Goal: Task Accomplishment & Management: Complete application form

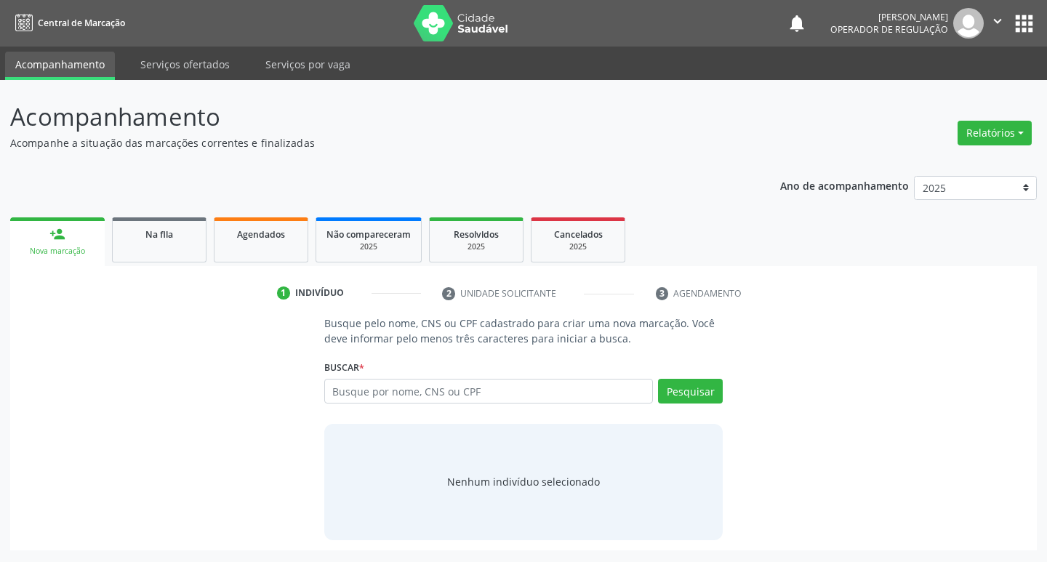
click at [375, 384] on input "text" at bounding box center [488, 391] width 329 height 25
type input "708402201449666"
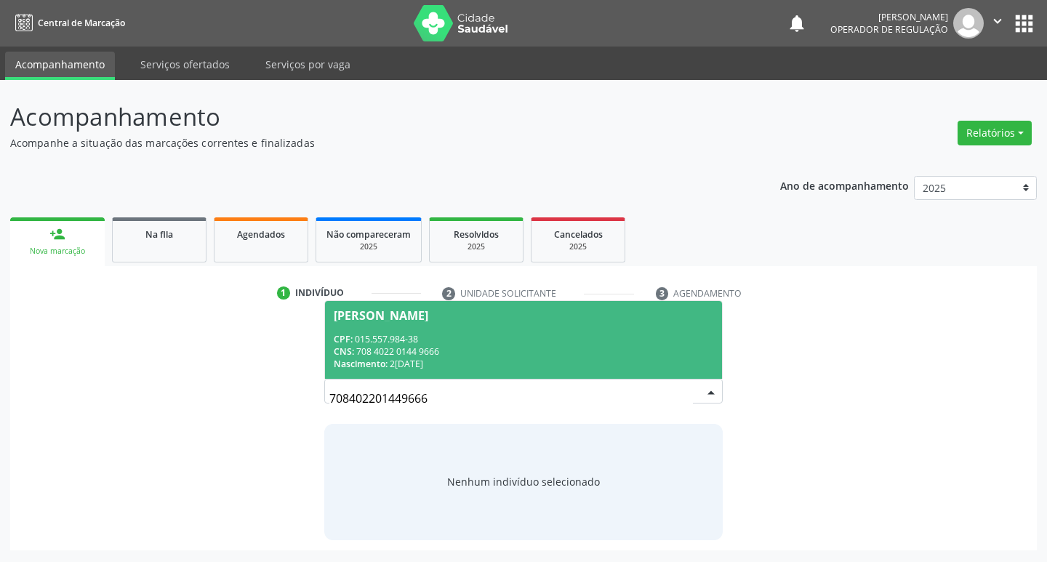
click at [414, 337] on div "CPF: 015.557.984-38" at bounding box center [524, 339] width 380 height 12
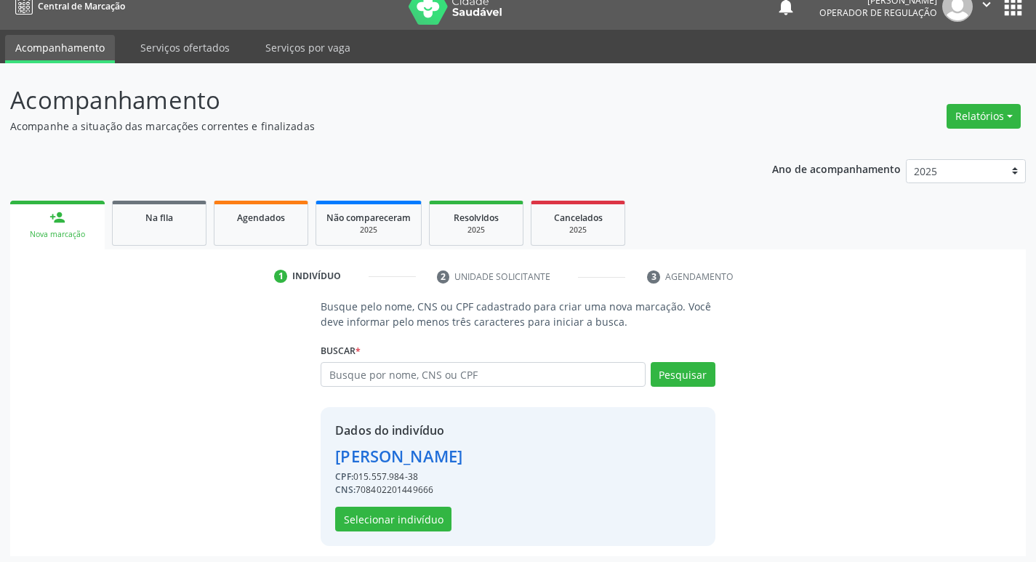
scroll to position [21, 0]
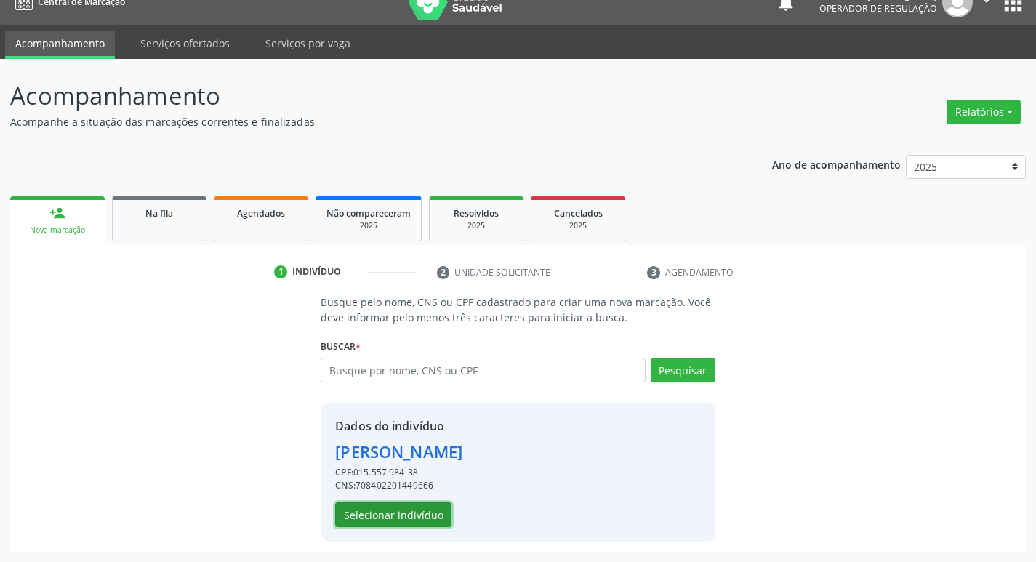
click at [392, 521] on button "Selecionar indivíduo" at bounding box center [393, 515] width 116 height 25
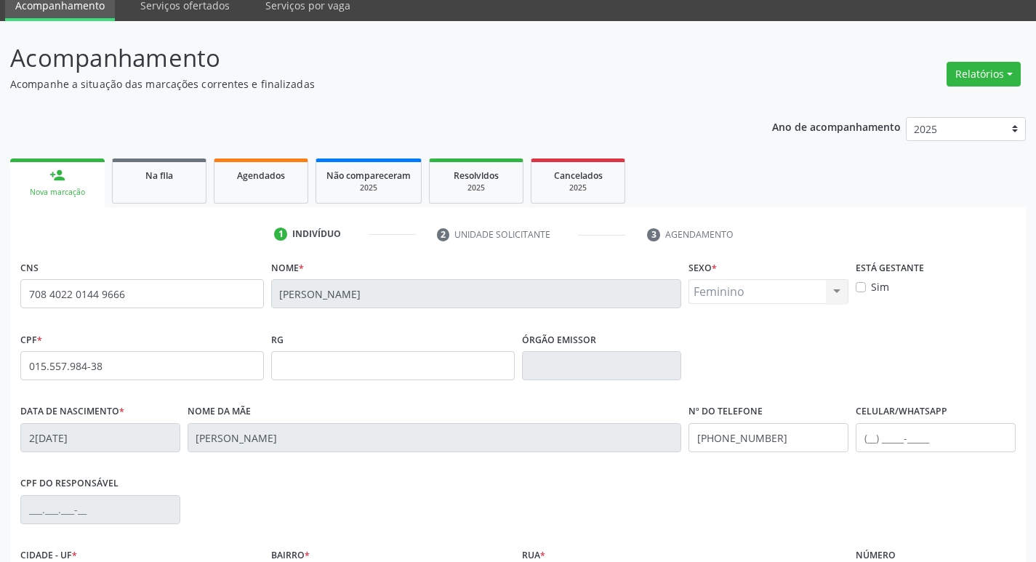
scroll to position [218, 0]
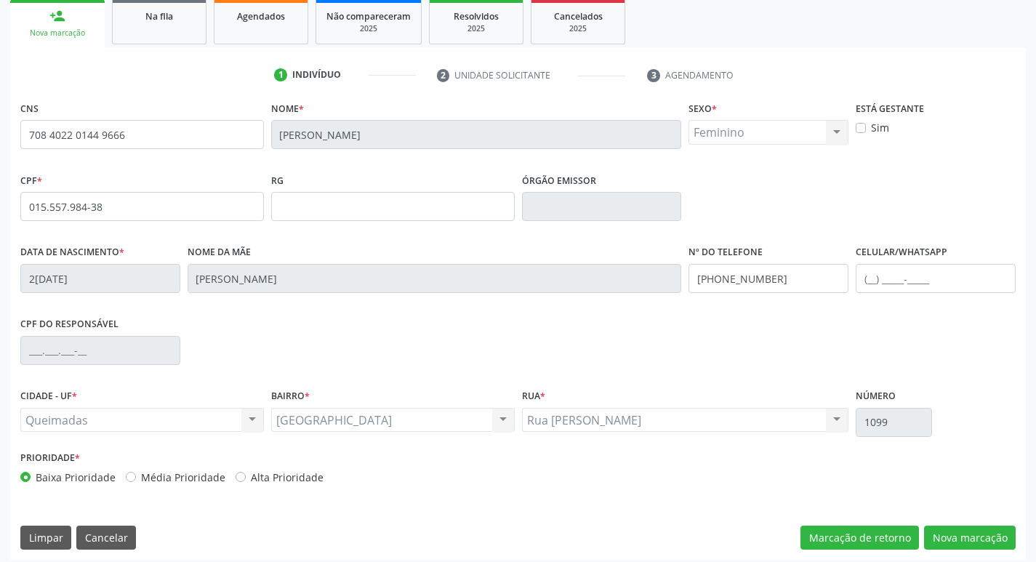
drag, startPoint x: 460, startPoint y: 481, endPoint x: 349, endPoint y: 445, distance: 116.8
click at [457, 478] on div "Baixa Prioridade Média Prioridade Alta Prioridade" at bounding box center [267, 477] width 495 height 15
click at [947, 546] on button "Nova marcação" at bounding box center [970, 538] width 92 height 25
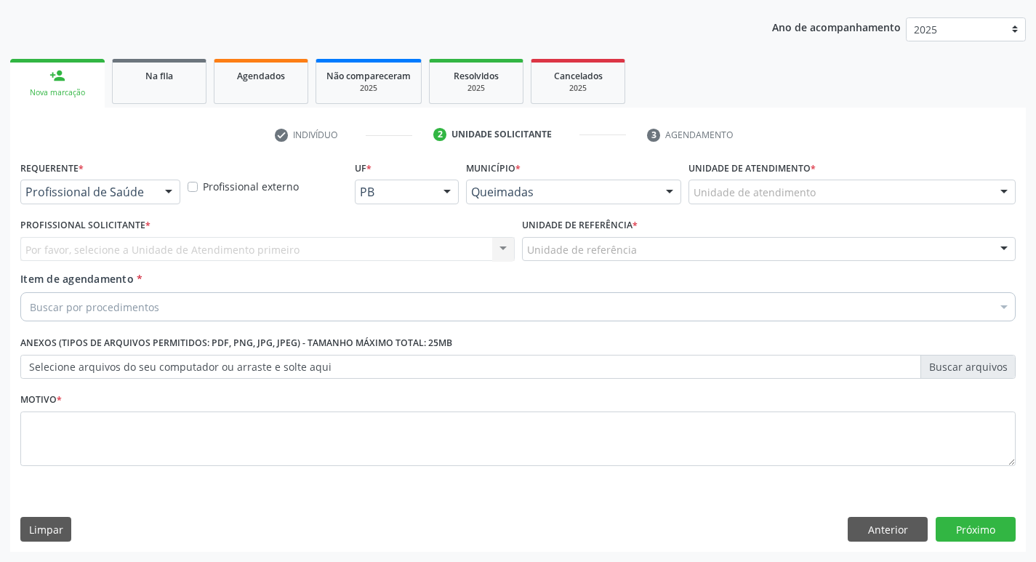
scroll to position [159, 0]
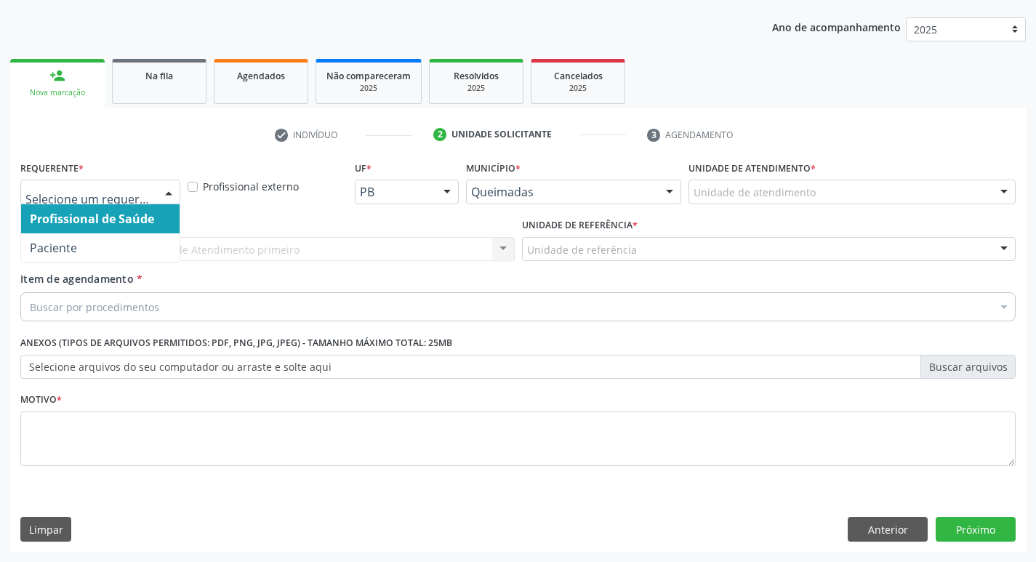
drag, startPoint x: 99, startPoint y: 199, endPoint x: 111, endPoint y: 251, distance: 52.9
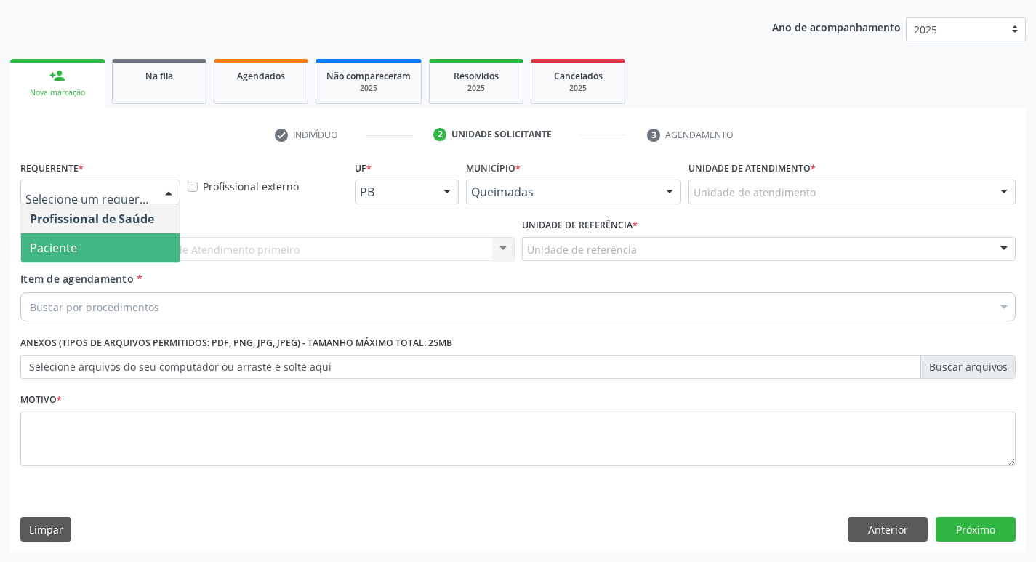
drag, startPoint x: 116, startPoint y: 239, endPoint x: 161, endPoint y: 242, distance: 45.2
click at [131, 241] on span "Paciente" at bounding box center [100, 247] width 159 height 29
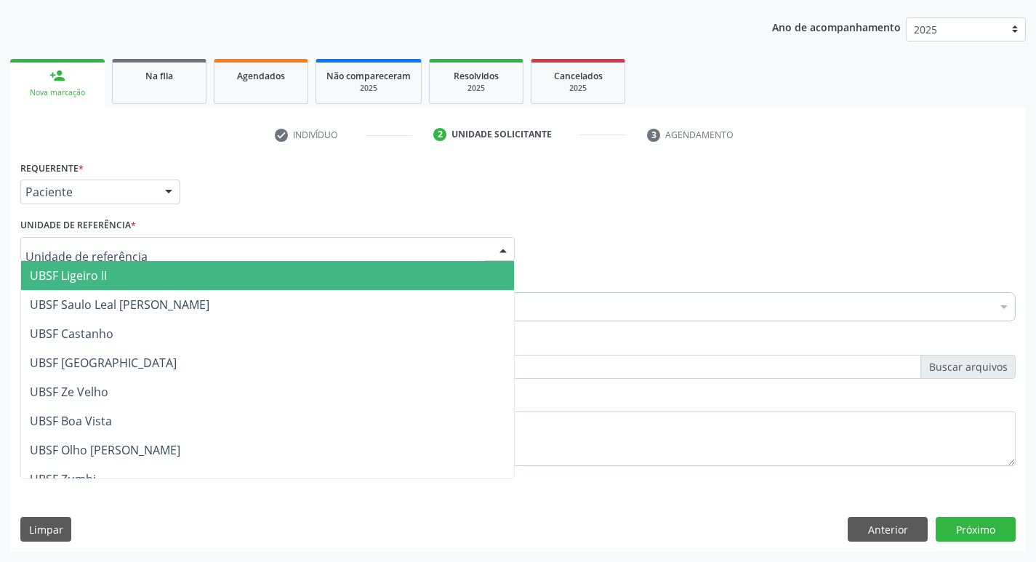
click at [381, 252] on div at bounding box center [267, 249] width 495 height 25
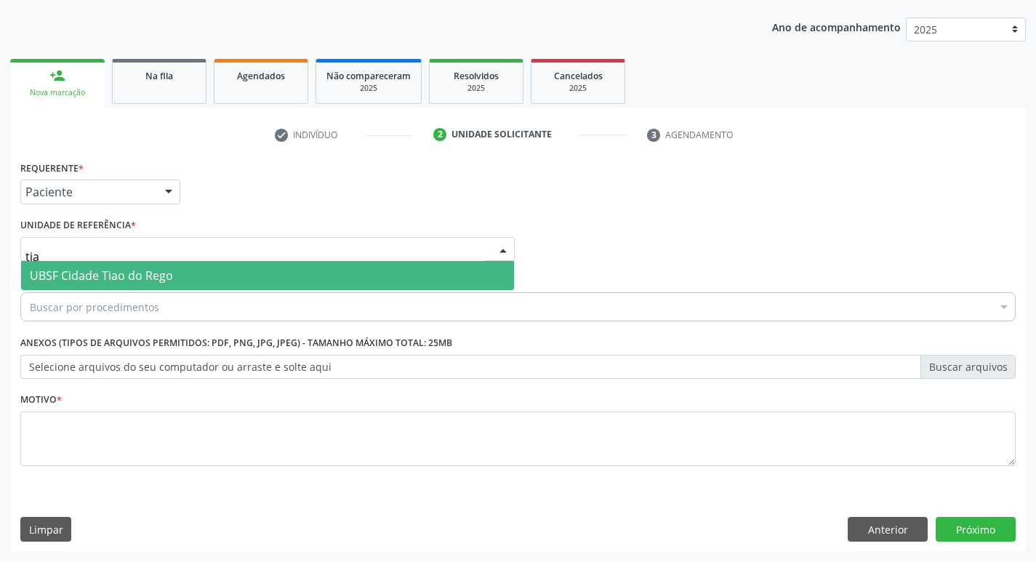
type input "tiao"
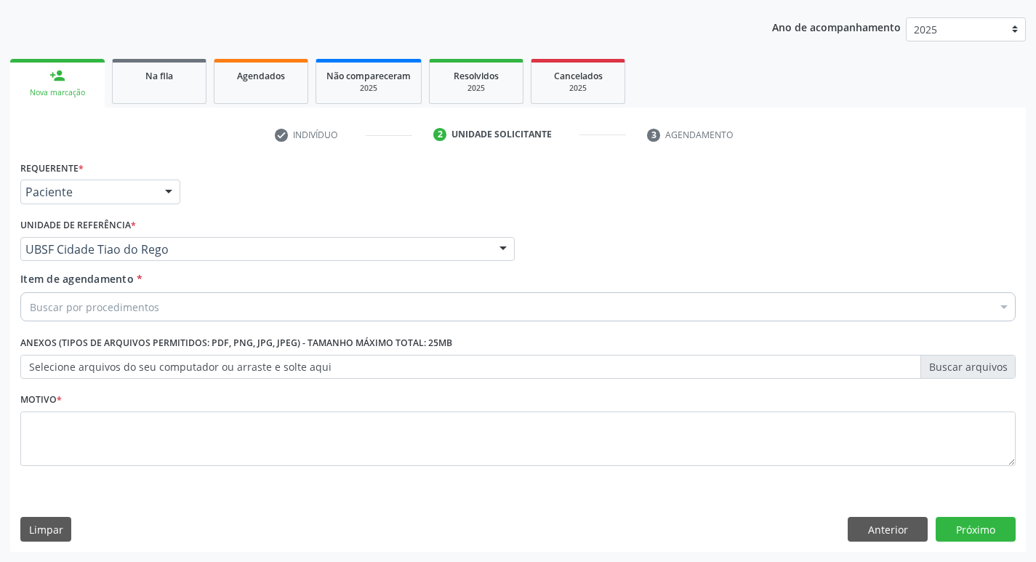
click at [220, 316] on div "Buscar por procedimentos" at bounding box center [518, 306] width 996 height 29
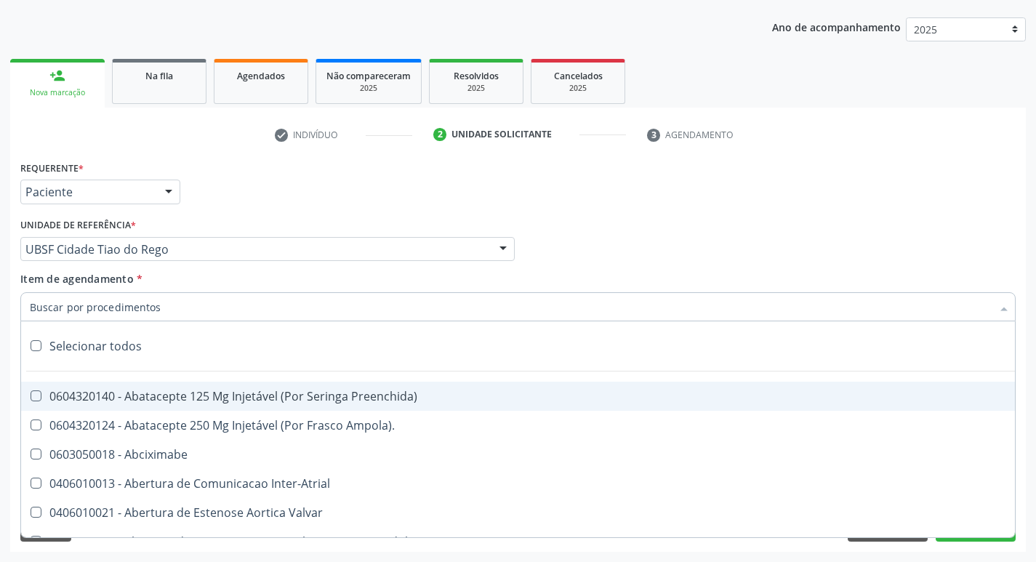
click at [220, 312] on input "Item de agendamento *" at bounding box center [511, 306] width 962 height 29
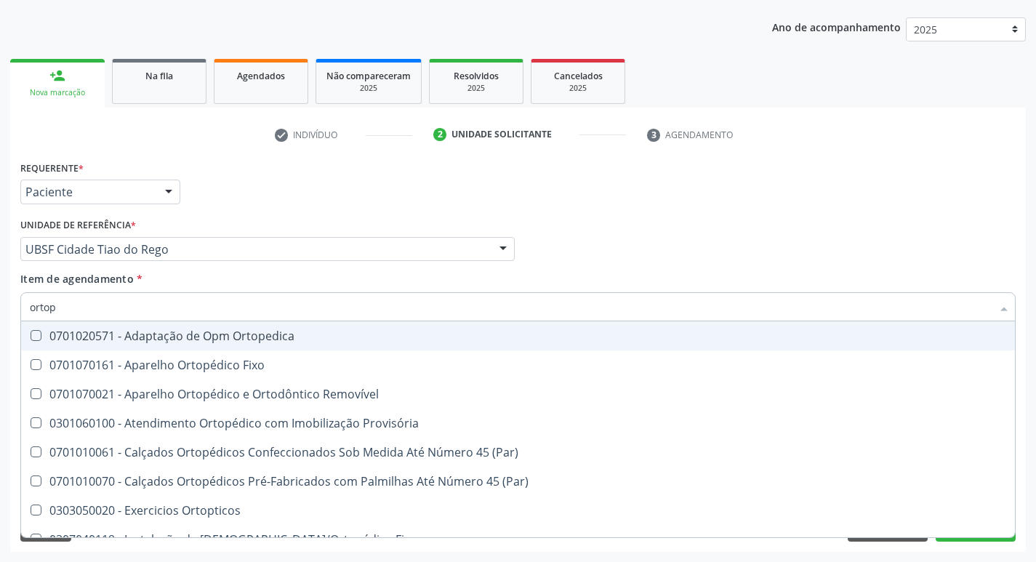
type input "ortope"
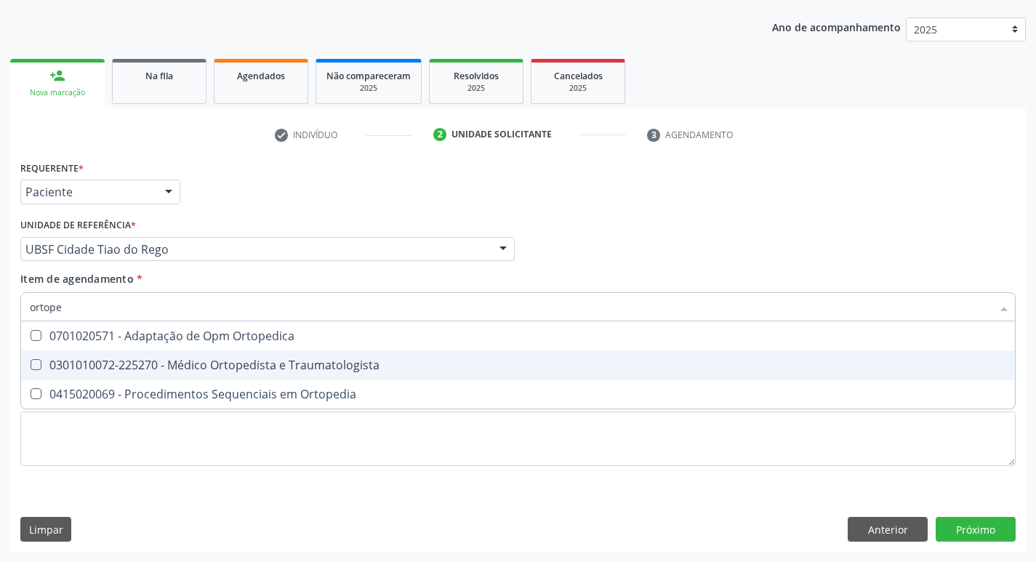
click at [259, 375] on span "0301010072-225270 - Médico Ortopedista e Traumatologista" at bounding box center [518, 365] width 994 height 29
checkbox Traumatologista "true"
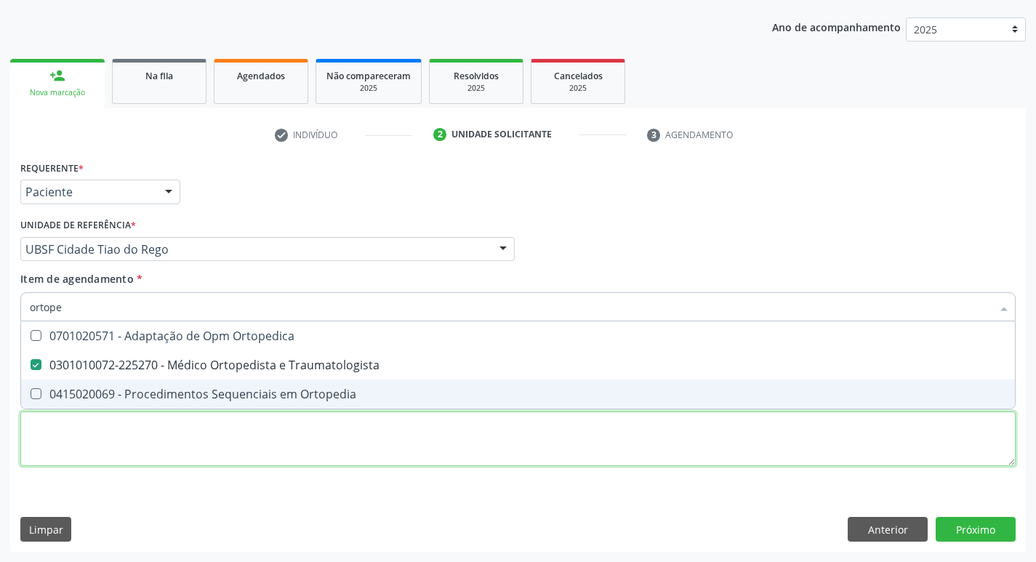
click at [222, 419] on div "Requerente * Paciente Profissional de Saúde Paciente Nenhum resultado encontrad…" at bounding box center [518, 321] width 996 height 329
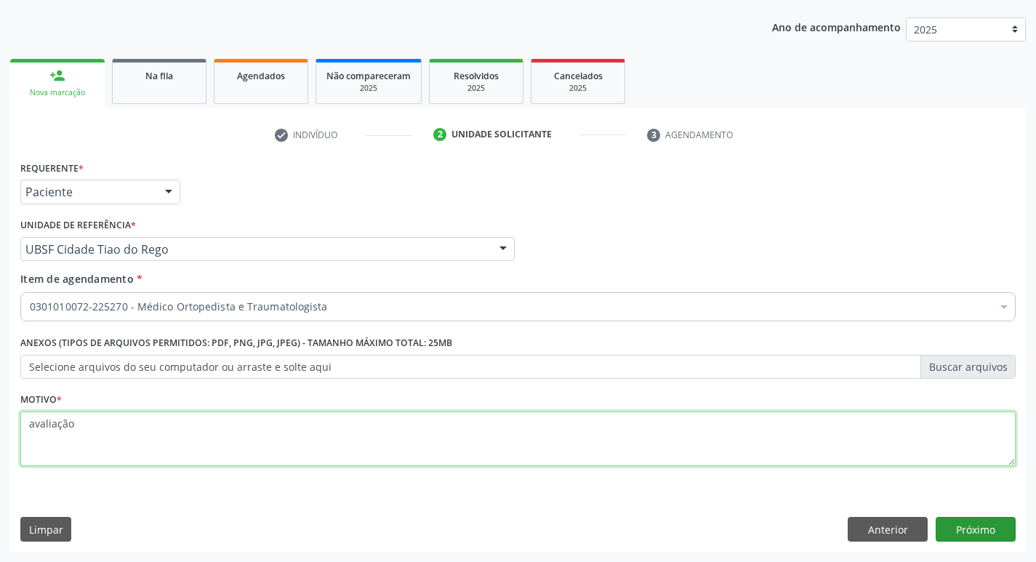
type textarea "avaliação"
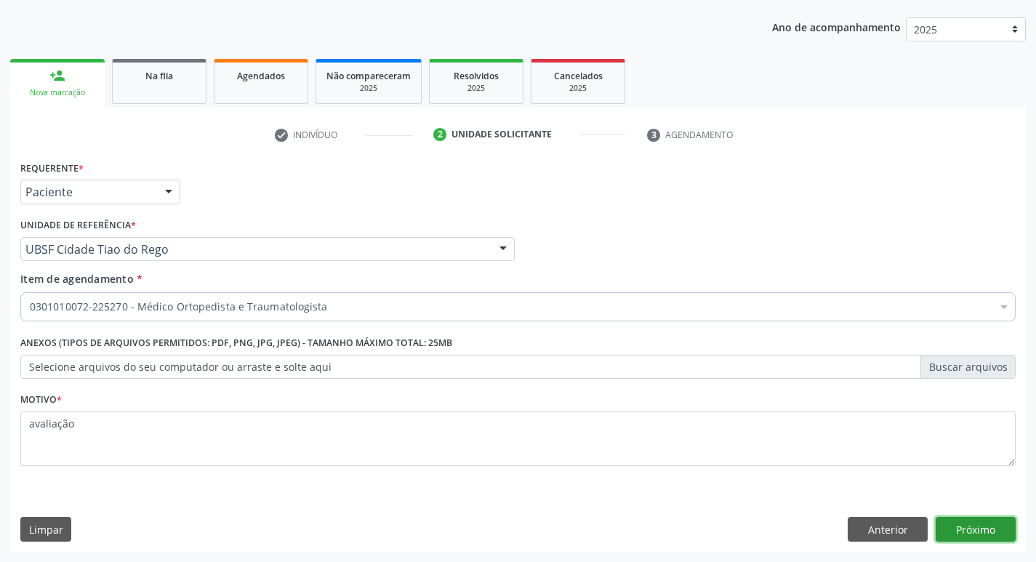
click at [984, 529] on button "Próximo" at bounding box center [976, 529] width 80 height 25
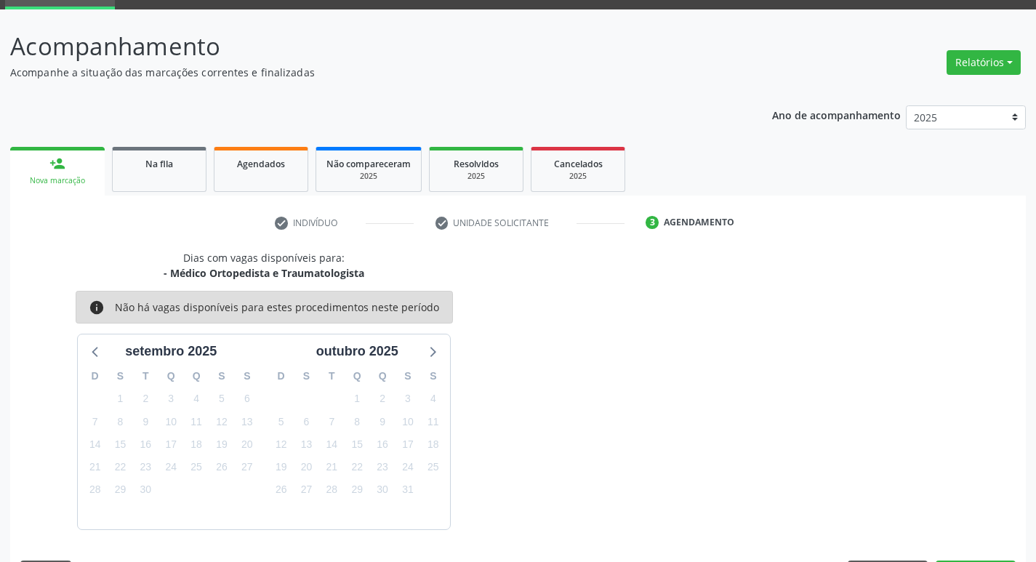
scroll to position [113, 0]
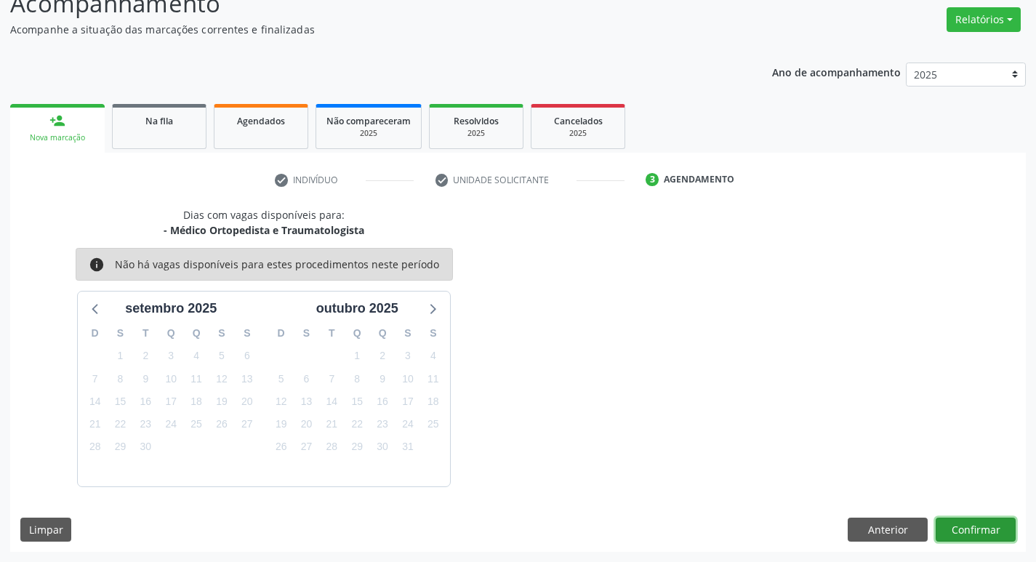
click at [966, 535] on button "Confirmar" at bounding box center [976, 530] width 80 height 25
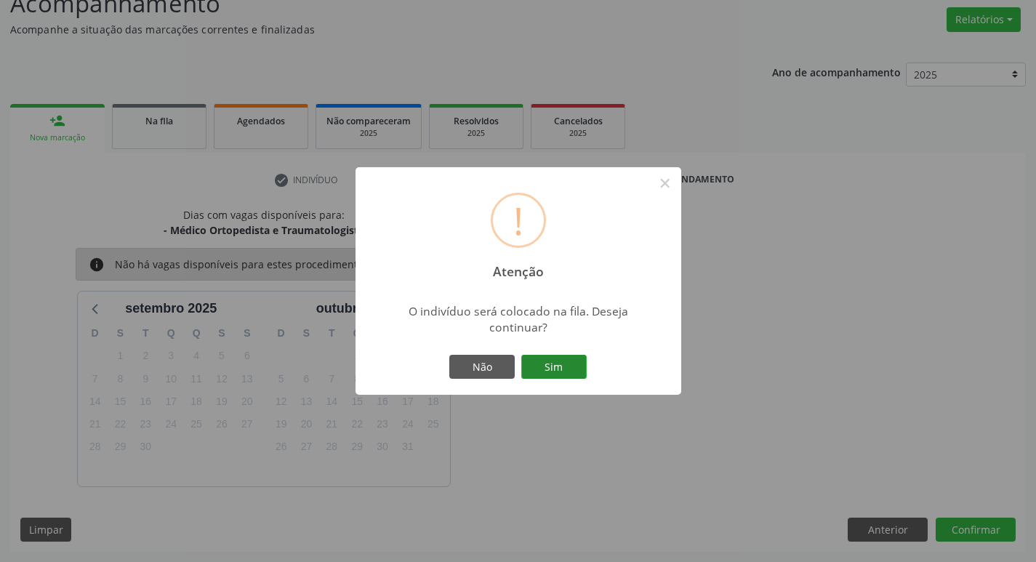
click at [533, 360] on button "Sim" at bounding box center [553, 367] width 65 height 25
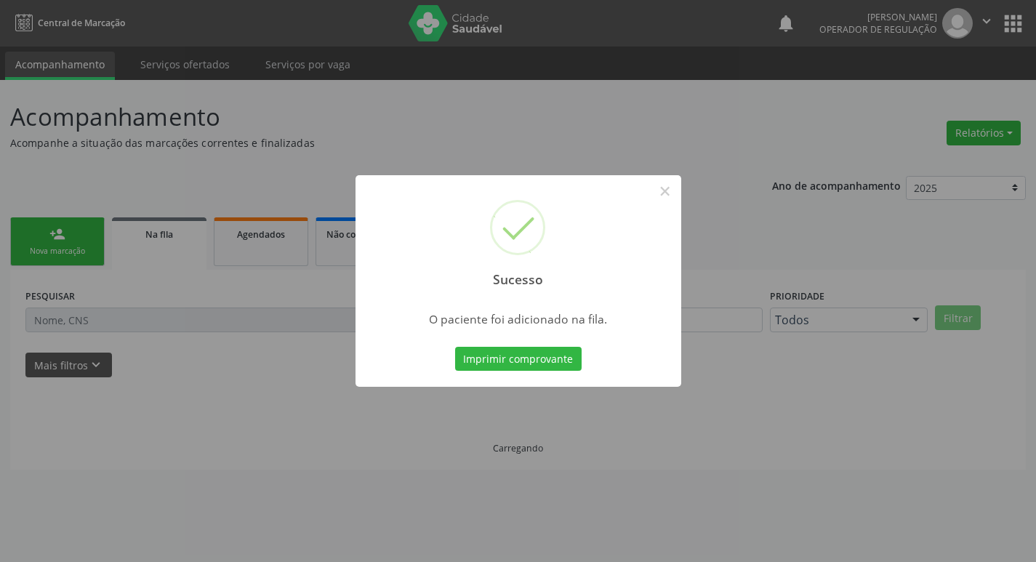
scroll to position [0, 0]
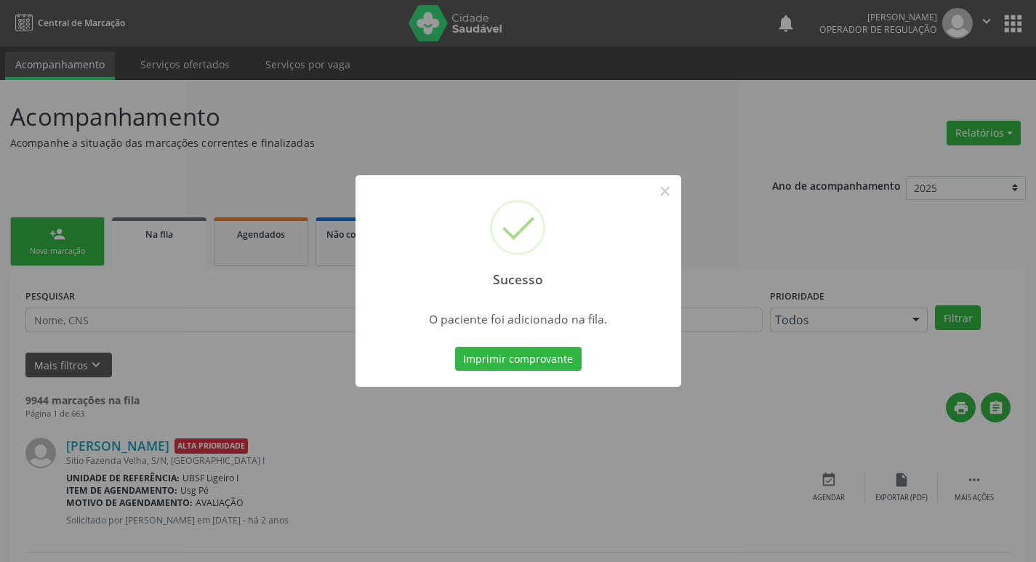
drag, startPoint x: 527, startPoint y: 84, endPoint x: 0, endPoint y: 345, distance: 587.4
click at [527, 84] on div "Sucesso × O paciente foi adicionado na fila. Imprimir comprovante Cancel" at bounding box center [518, 281] width 1036 height 562
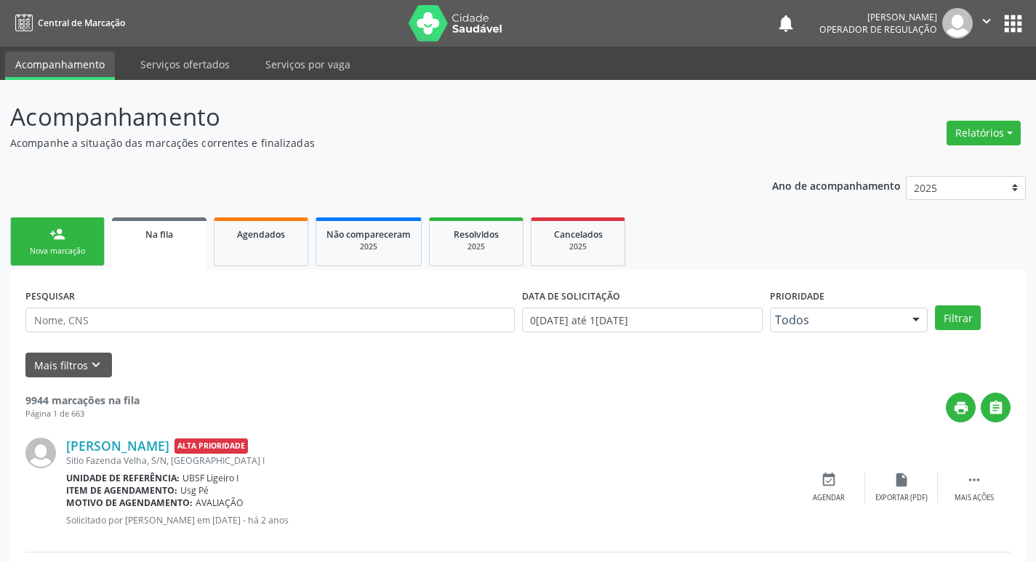
click at [44, 265] on link "person_add Nova marcação" at bounding box center [57, 241] width 95 height 49
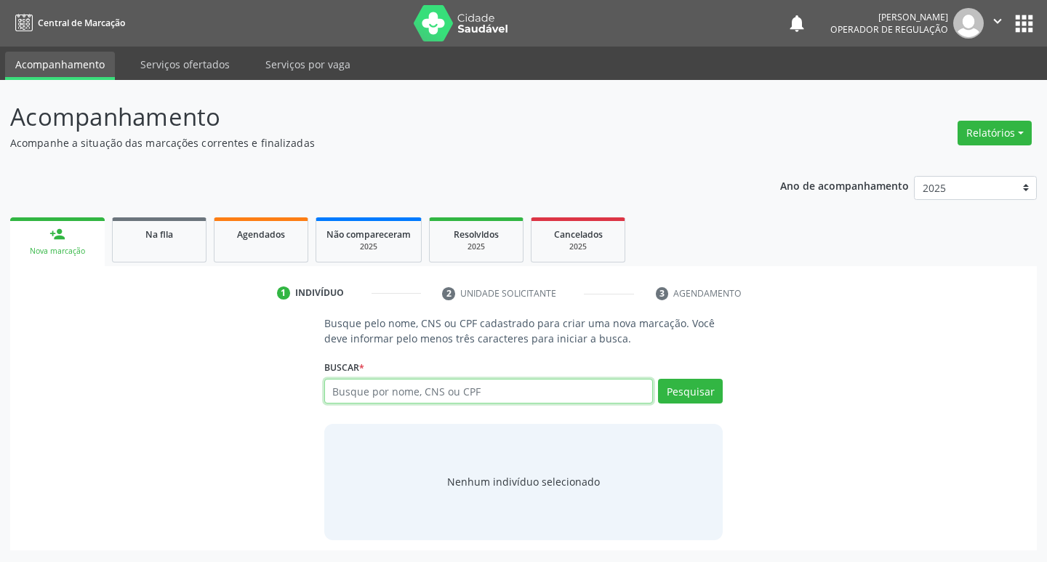
click at [578, 384] on input "text" at bounding box center [488, 391] width 329 height 25
click at [473, 402] on input "text" at bounding box center [488, 391] width 329 height 25
type input "898003289495541"
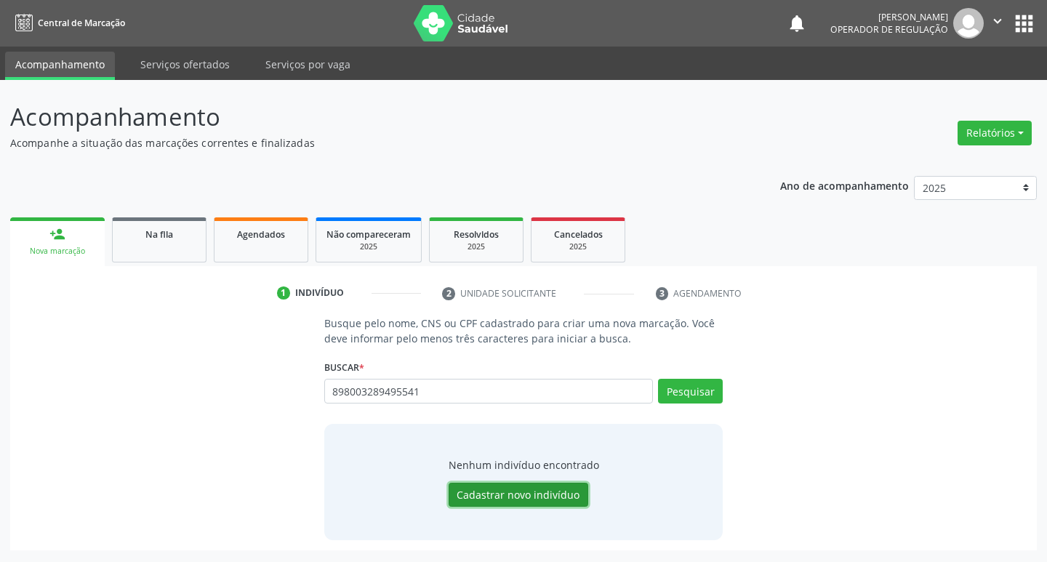
click at [544, 495] on button "Cadastrar novo indivíduo" at bounding box center [519, 495] width 140 height 25
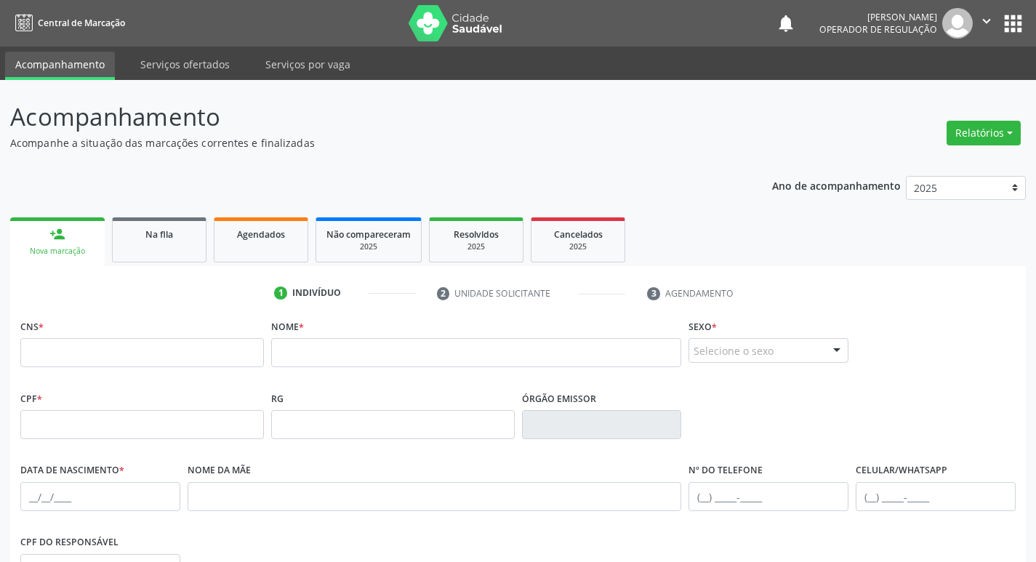
click at [181, 335] on div "CNS *" at bounding box center [142, 342] width 244 height 52
click at [178, 348] on input "text" at bounding box center [142, 352] width 244 height 29
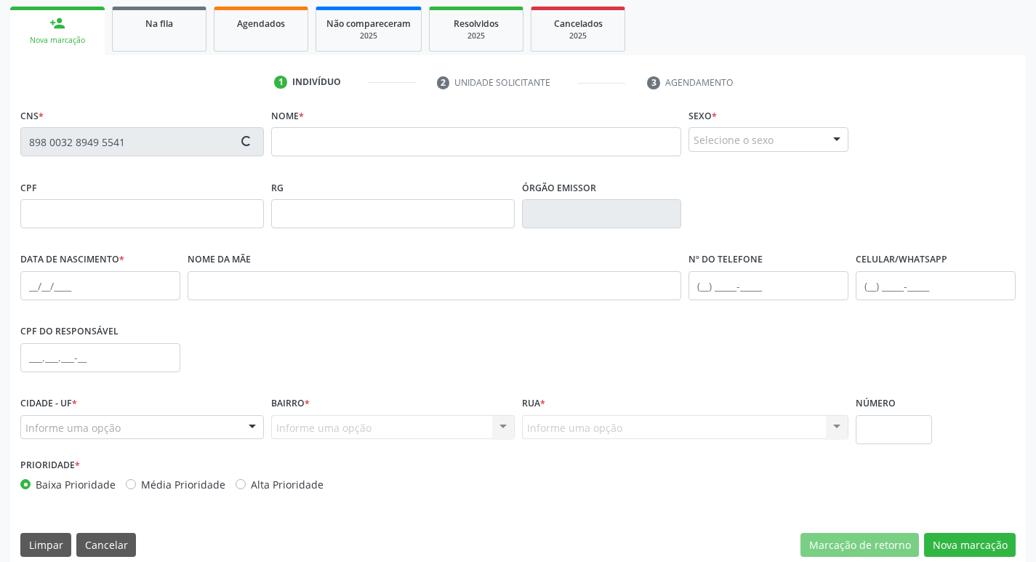
scroll to position [226, 0]
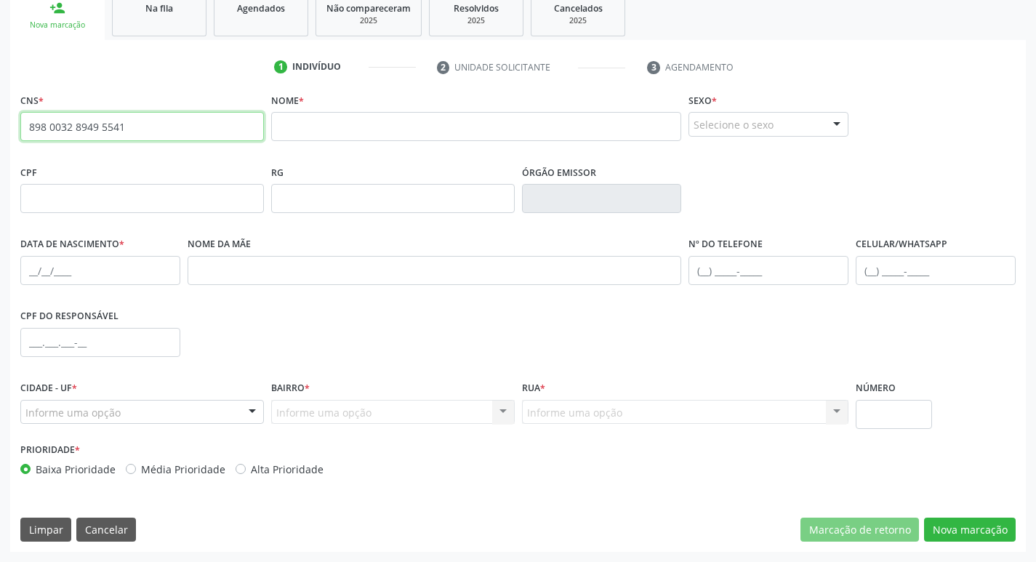
click at [129, 137] on input "898 0032 8949 5541" at bounding box center [142, 126] width 244 height 29
type input "8"
click at [362, 97] on div "Nome *" at bounding box center [476, 115] width 411 height 52
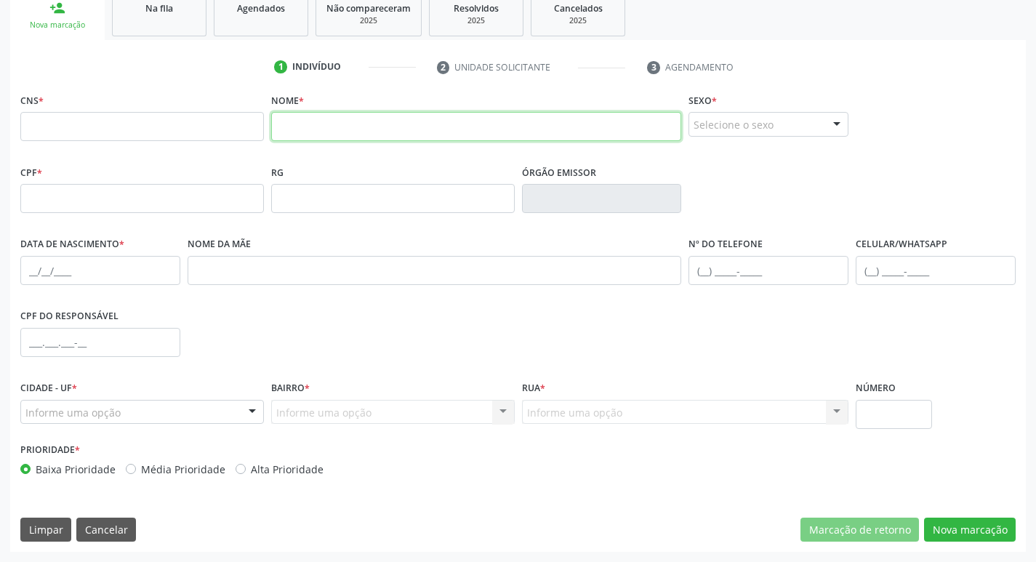
click at [356, 121] on input "text" at bounding box center [476, 126] width 411 height 29
type input "g"
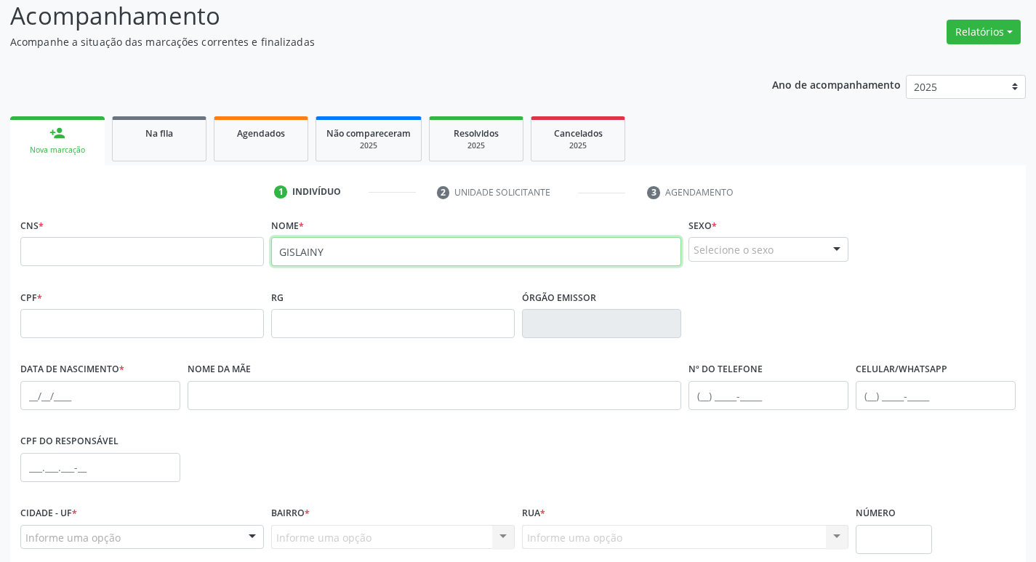
scroll to position [0, 0]
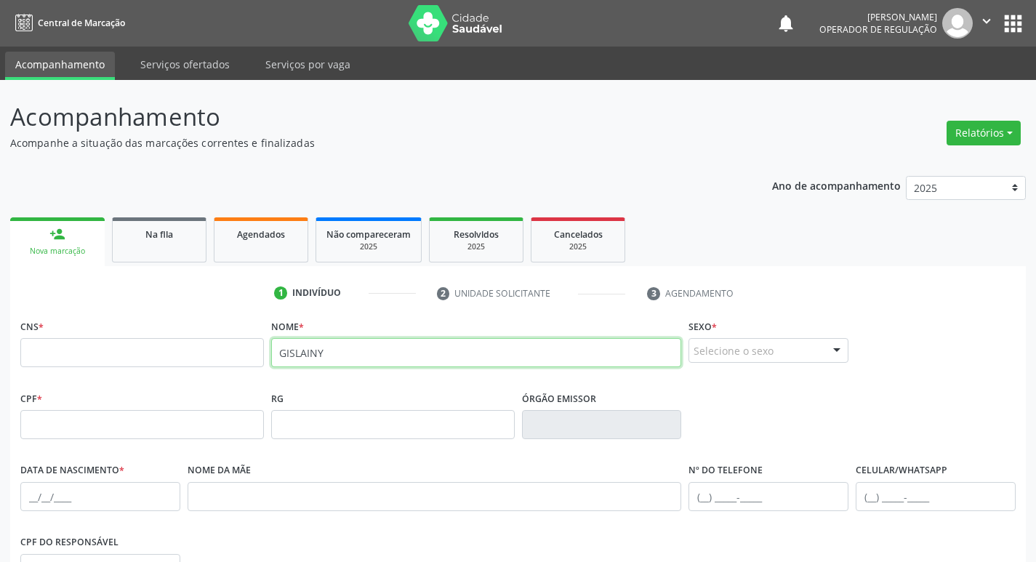
type input "GISLAINY"
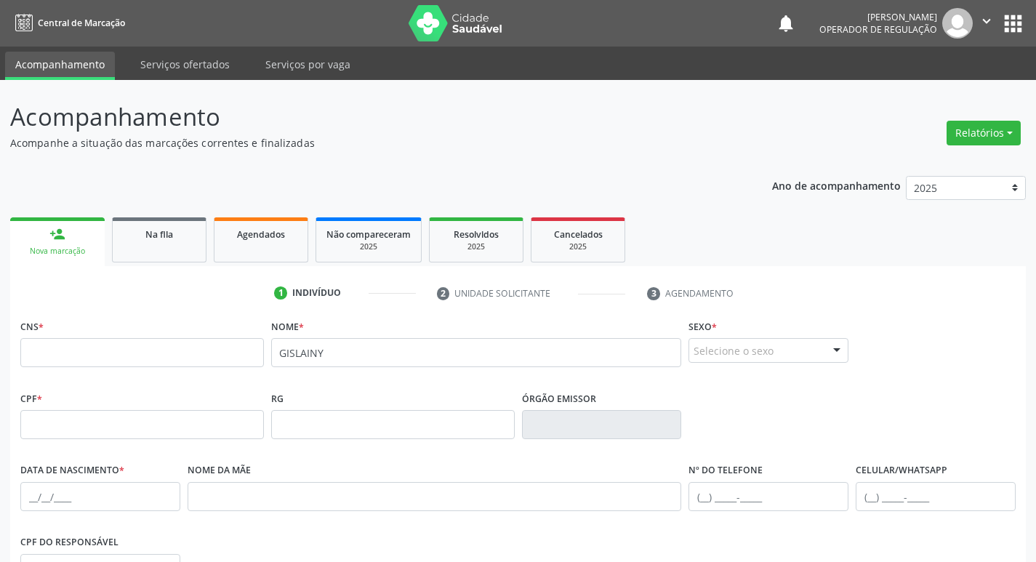
click at [1009, 12] on button "apps" at bounding box center [1013, 23] width 25 height 25
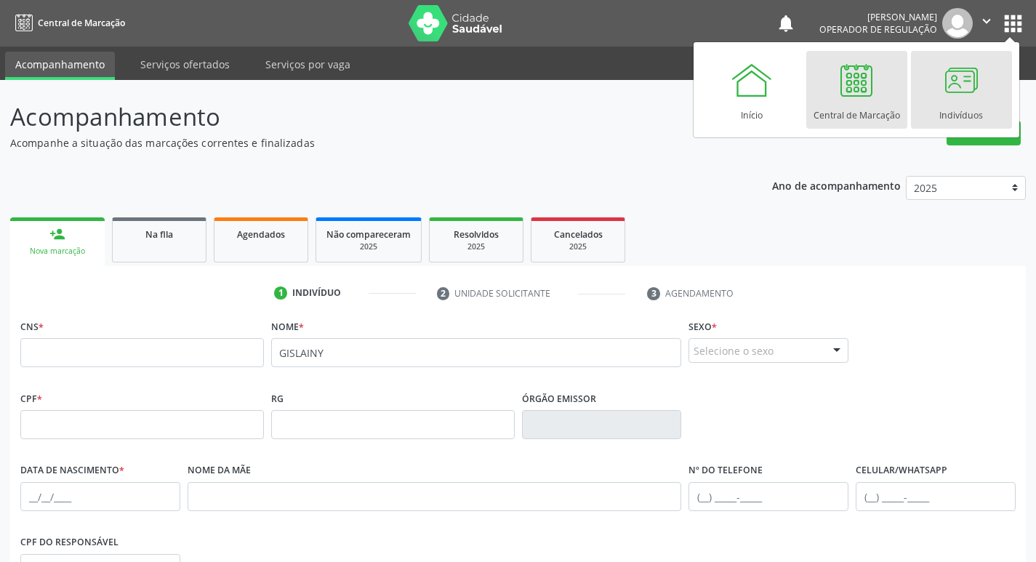
click at [987, 76] on link "Indivíduos" at bounding box center [961, 90] width 101 height 78
